Goal: Transaction & Acquisition: Purchase product/service

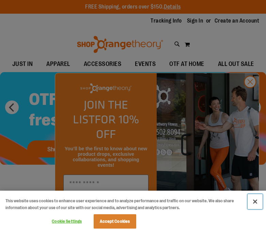
click at [253, 200] on button "Close" at bounding box center [255, 201] width 15 height 15
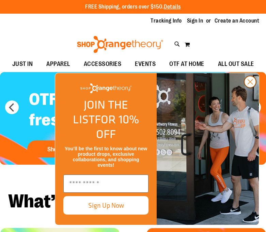
click at [251, 87] on circle "Close dialog" at bounding box center [250, 81] width 11 height 11
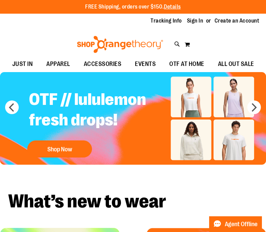
click at [193, 143] on div "OTF // lululemon fresh drops! Shop Now" at bounding box center [109, 122] width 170 height 77
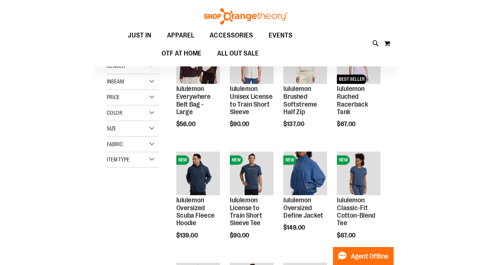
scroll to position [29, 0]
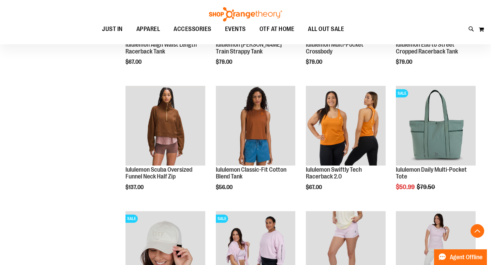
scroll to position [354, 0]
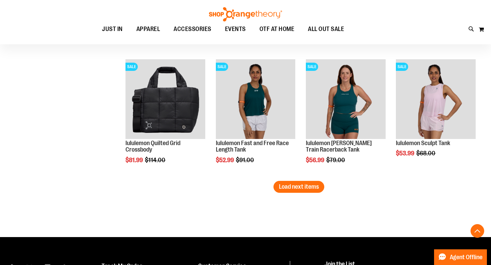
scroll to position [1005, 0]
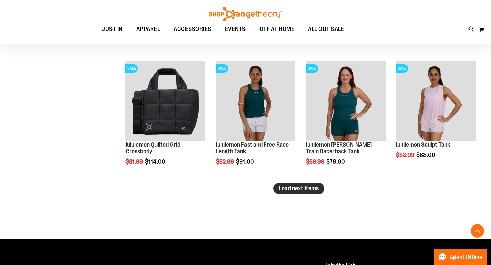
click at [266, 190] on span "Load next items" at bounding box center [299, 188] width 40 height 7
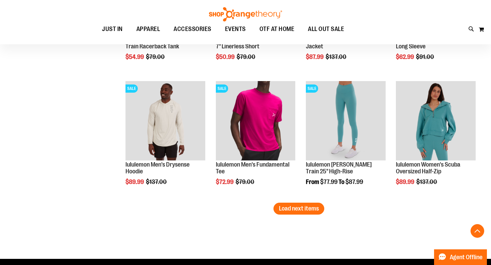
scroll to position [1362, 0]
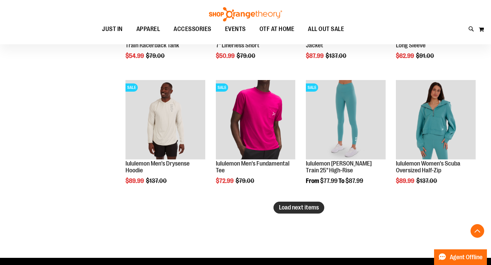
click at [266, 211] on span "Load next items" at bounding box center [299, 207] width 40 height 7
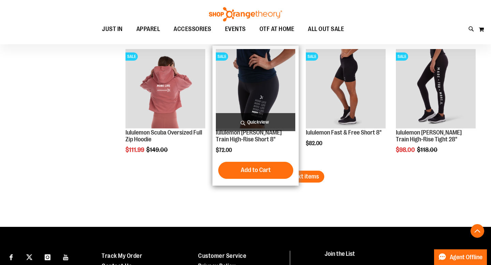
scroll to position [1770, 0]
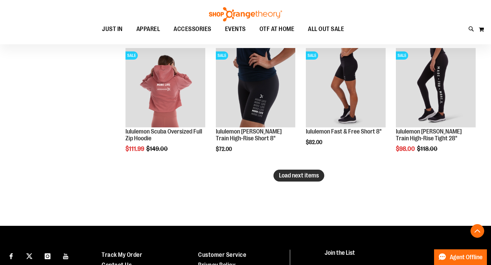
click at [266, 179] on button "Load next items" at bounding box center [299, 176] width 51 height 12
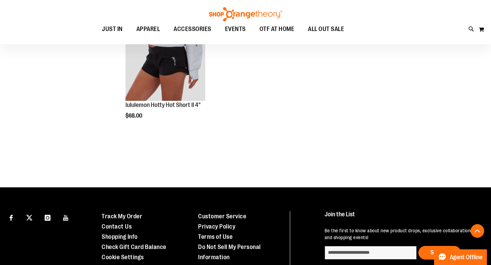
scroll to position [2118, 0]
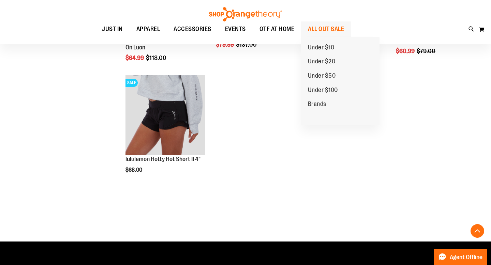
click at [266, 28] on span "ALL OUT SALE" at bounding box center [326, 28] width 36 height 15
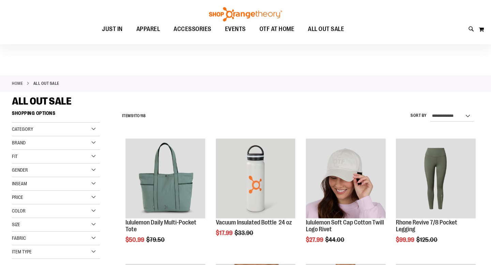
scroll to position [46, 0]
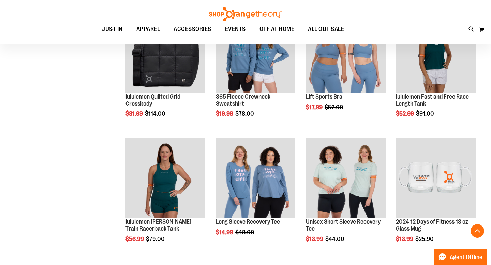
scroll to position [346, 0]
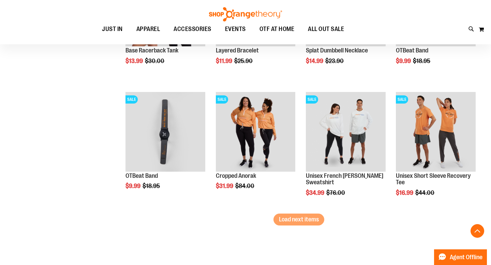
scroll to position [976, 0]
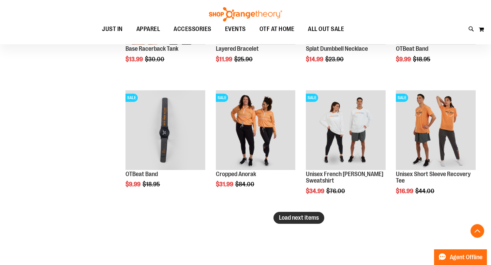
click at [291, 219] on span "Load next items" at bounding box center [299, 218] width 40 height 7
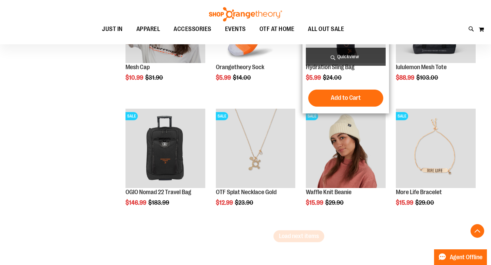
scroll to position [1368, 0]
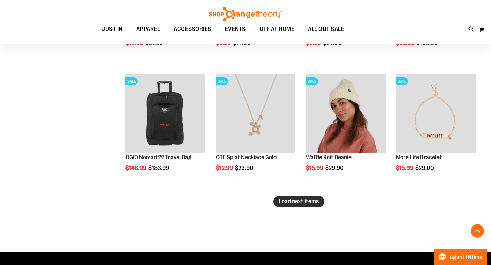
click at [287, 203] on span "Load next items" at bounding box center [299, 201] width 40 height 7
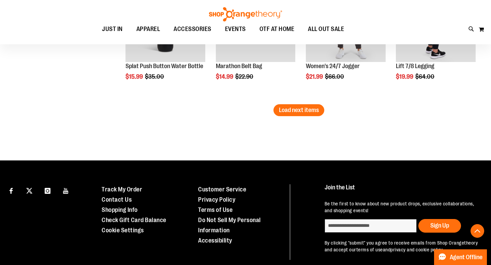
scroll to position [1838, 0]
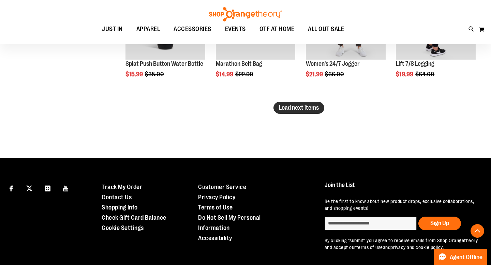
click at [304, 108] on span "Load next items" at bounding box center [299, 107] width 40 height 7
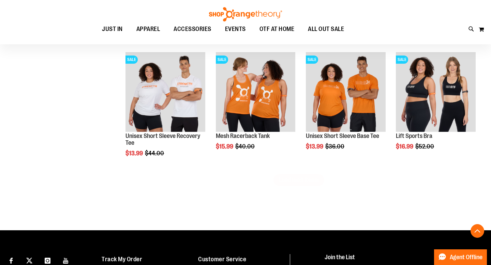
scroll to position [2143, 0]
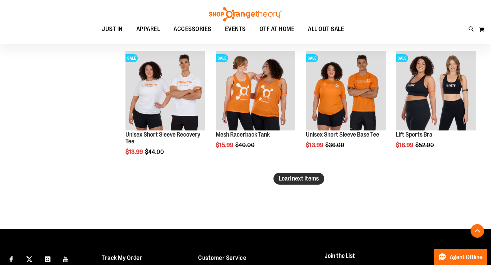
click at [294, 182] on button "Load next items" at bounding box center [299, 179] width 51 height 12
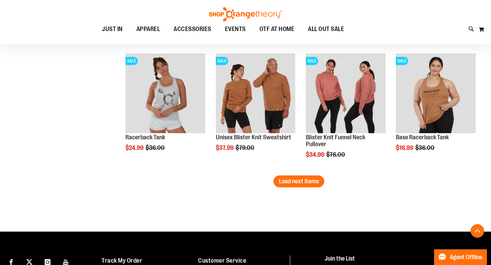
scroll to position [2517, 0]
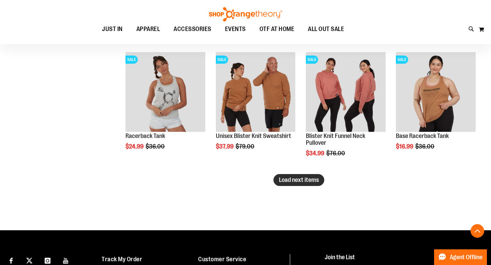
click at [291, 181] on span "Load next items" at bounding box center [299, 180] width 40 height 7
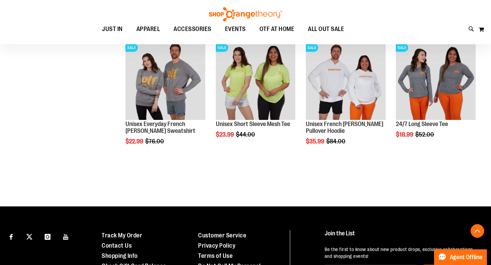
scroll to position [2909, 0]
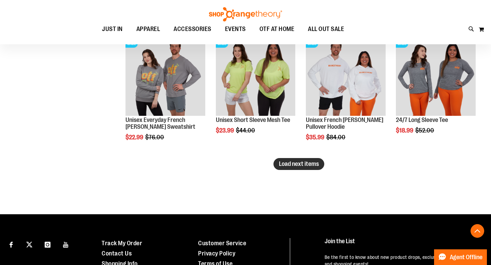
click at [306, 162] on span "Load next items" at bounding box center [299, 164] width 40 height 7
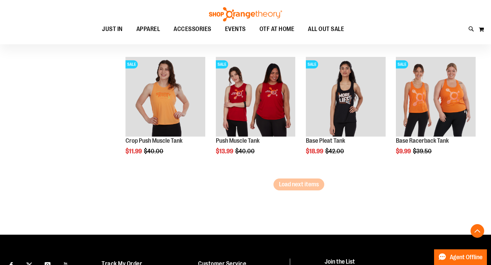
scroll to position [3273, 0]
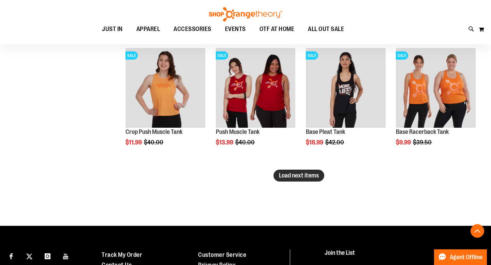
click at [311, 176] on span "Load next items" at bounding box center [299, 175] width 40 height 7
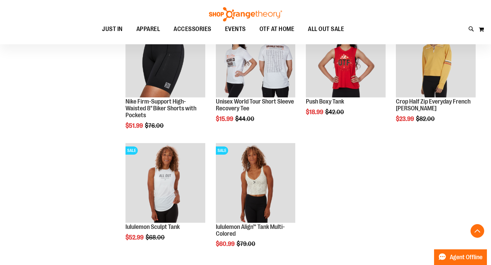
scroll to position [3665, 0]
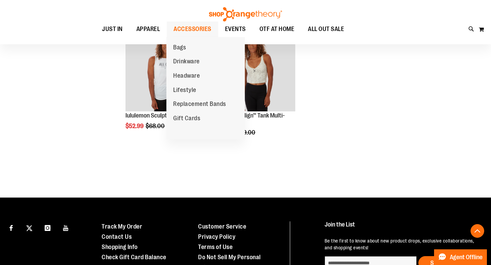
click at [196, 27] on span "ACCESSORIES" at bounding box center [193, 28] width 38 height 15
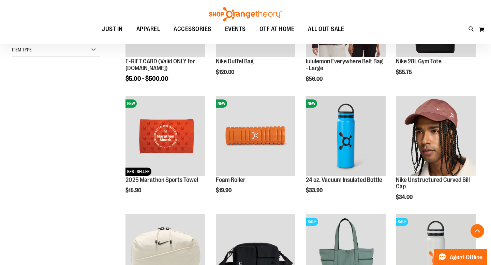
scroll to position [166, 0]
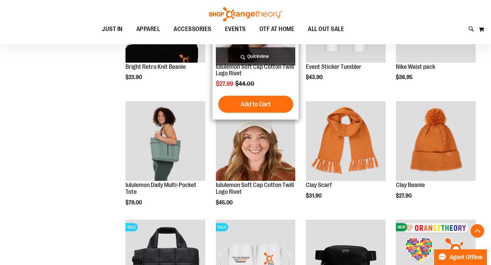
scroll to position [513, 0]
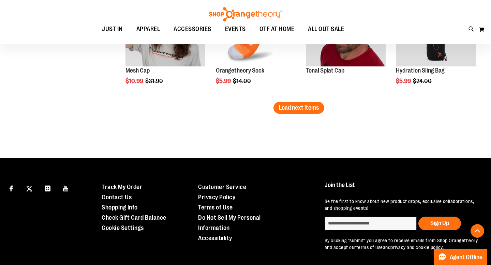
scroll to position [1101, 0]
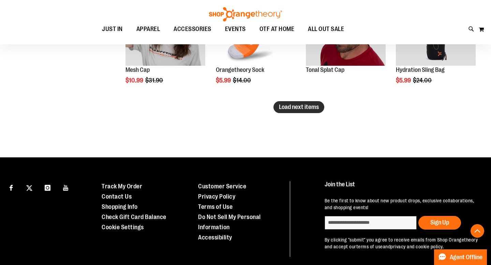
click at [309, 109] on span "Load next items" at bounding box center [299, 107] width 40 height 7
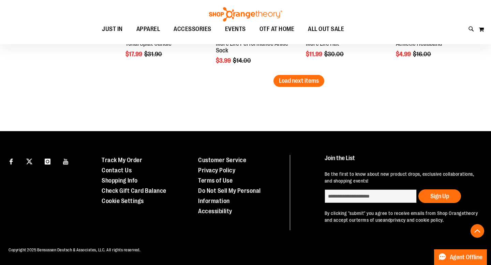
scroll to position [1489, 0]
click at [307, 79] on button "Load next items" at bounding box center [299, 81] width 51 height 12
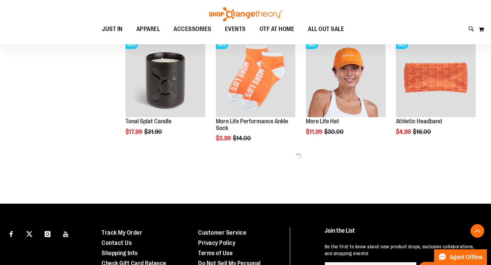
scroll to position [1406, 0]
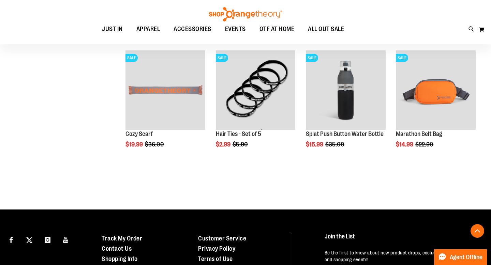
scroll to position [1510, 0]
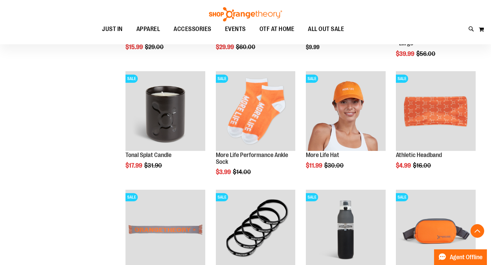
scroll to position [1373, 0]
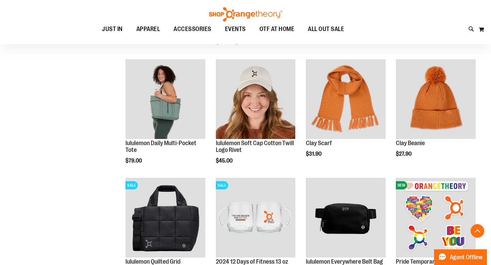
scroll to position [82, 0]
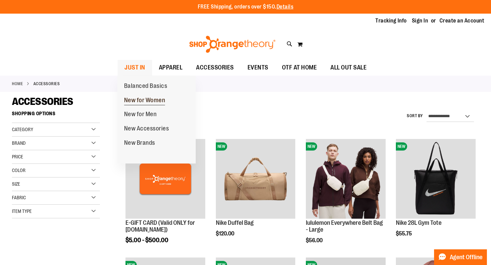
click at [135, 99] on span "New for Women" at bounding box center [144, 101] width 41 height 9
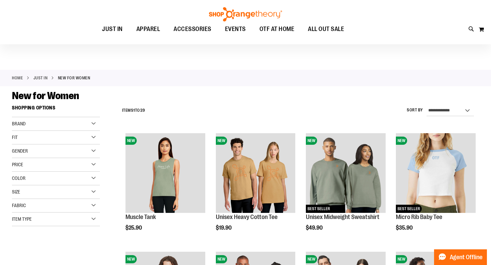
scroll to position [45, 0]
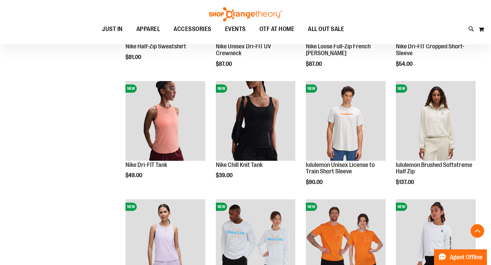
scroll to position [414, 0]
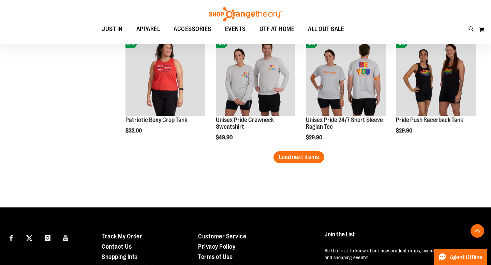
scroll to position [1054, 0]
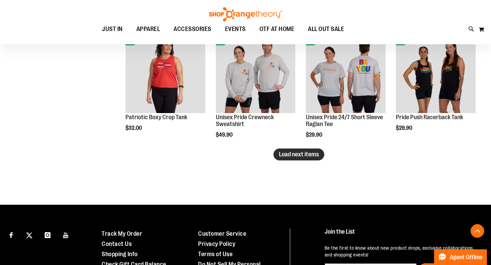
click at [298, 158] on button "Load next items" at bounding box center [299, 155] width 51 height 12
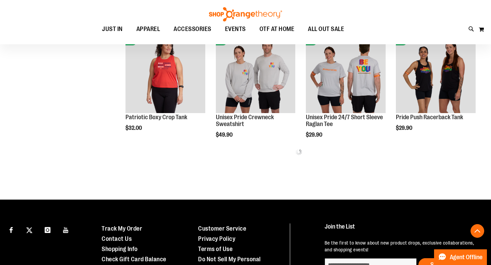
scroll to position [1095, 0]
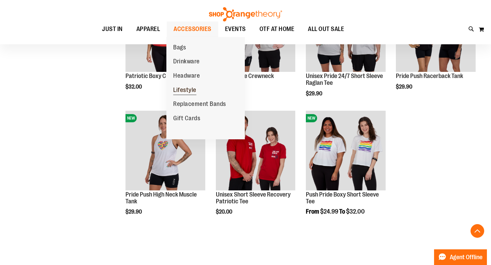
click at [187, 92] on span "Lifestyle" at bounding box center [184, 91] width 23 height 9
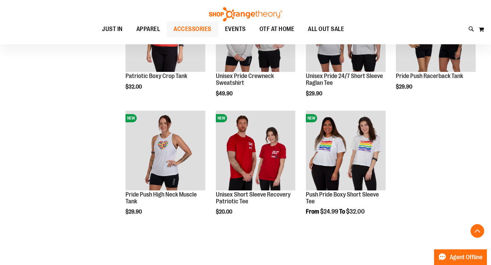
scroll to position [1095, 0]
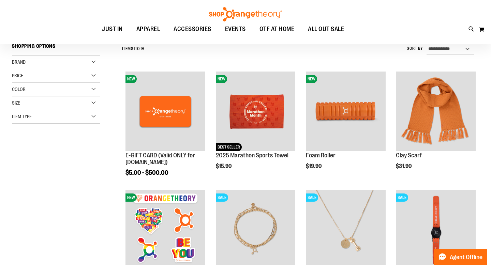
scroll to position [67, 0]
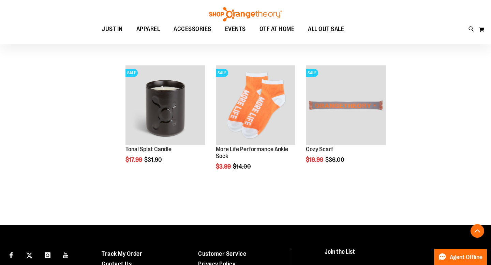
scroll to position [59, 0]
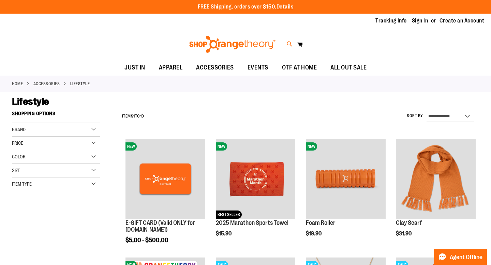
click at [289, 44] on icon at bounding box center [290, 44] width 6 height 8
click at [234, 40] on input "Search" at bounding box center [245, 38] width 389 height 23
type input "*****"
